Goal: Task Accomplishment & Management: Manage account settings

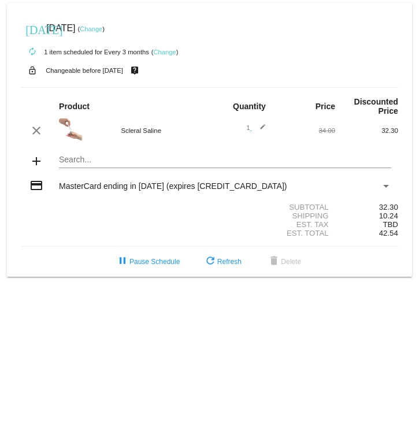
click at [61, 25] on span "[DATE]" at bounding box center [60, 28] width 29 height 10
click at [34, 26] on mat-icon "[DATE]" at bounding box center [32, 29] width 14 height 14
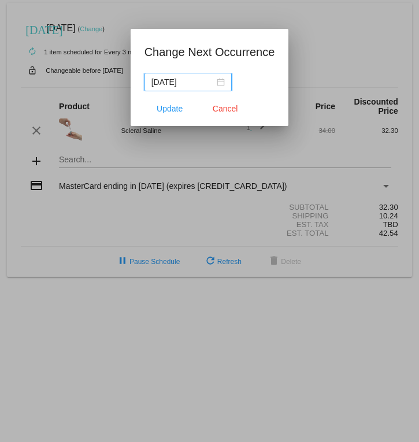
click at [198, 77] on input "[DATE]" at bounding box center [182, 82] width 63 height 13
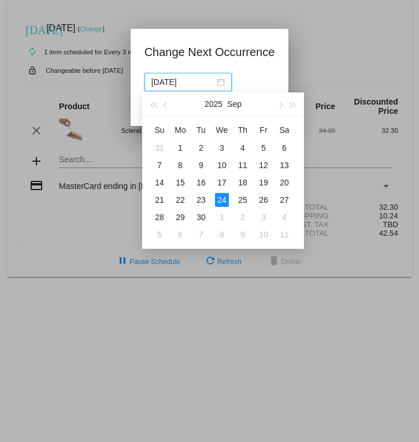
click at [284, 101] on button "button" at bounding box center [280, 104] width 13 height 23
click at [264, 194] on div "24" at bounding box center [264, 200] width 14 height 14
type input "[DATE]"
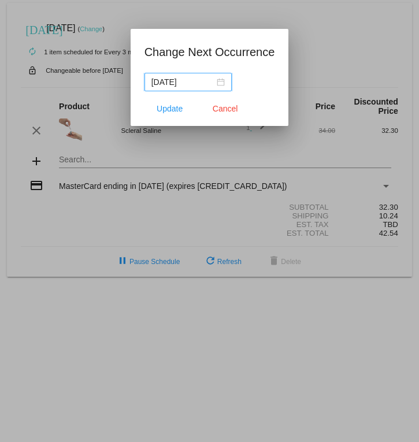
click at [165, 106] on span "Update" at bounding box center [170, 108] width 26 height 9
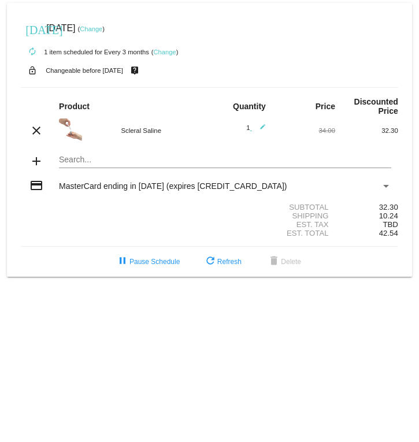
click at [43, 193] on mat-icon "credit_card" at bounding box center [36, 186] width 14 height 14
click at [207, 189] on span "MasterCard ending in [DATE] (expires [CREDIT_CARD_DATA])" at bounding box center [173, 186] width 228 height 9
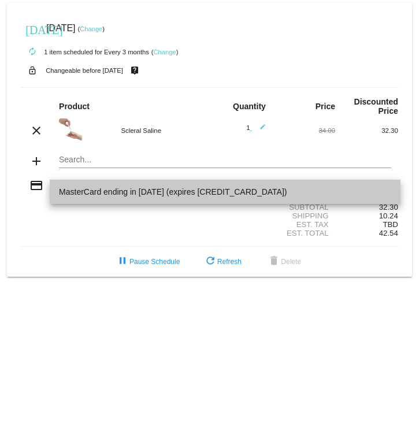
click at [133, 198] on span "MasterCard ending in [DATE] (expires [CREDIT_CARD_DATA])" at bounding box center [225, 192] width 332 height 24
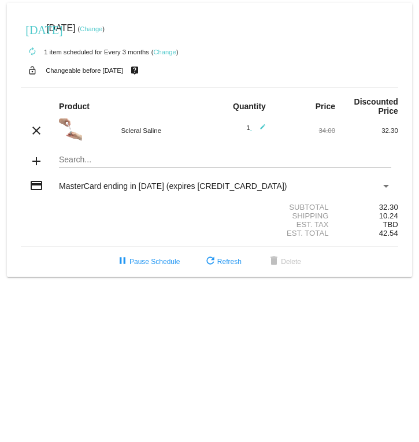
click at [157, 191] on div "MasterCard ending in [DATE] (expires [CREDIT_CARD_DATA])" at bounding box center [220, 186] width 322 height 9
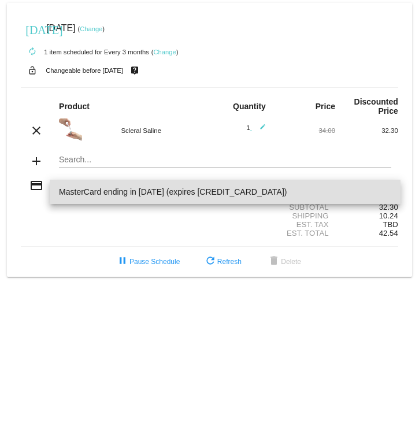
click at [33, 194] on div at bounding box center [209, 221] width 419 height 442
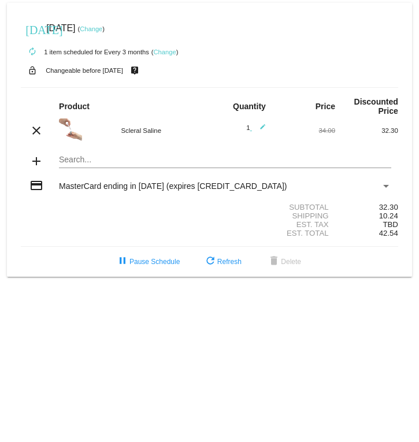
click at [34, 187] on mat-icon "credit_card" at bounding box center [36, 186] width 14 height 14
click at [35, 190] on mat-icon "credit_card" at bounding box center [36, 186] width 14 height 14
click at [38, 190] on mat-icon "credit_card" at bounding box center [36, 186] width 14 height 14
